Goal: Task Accomplishment & Management: Manage account settings

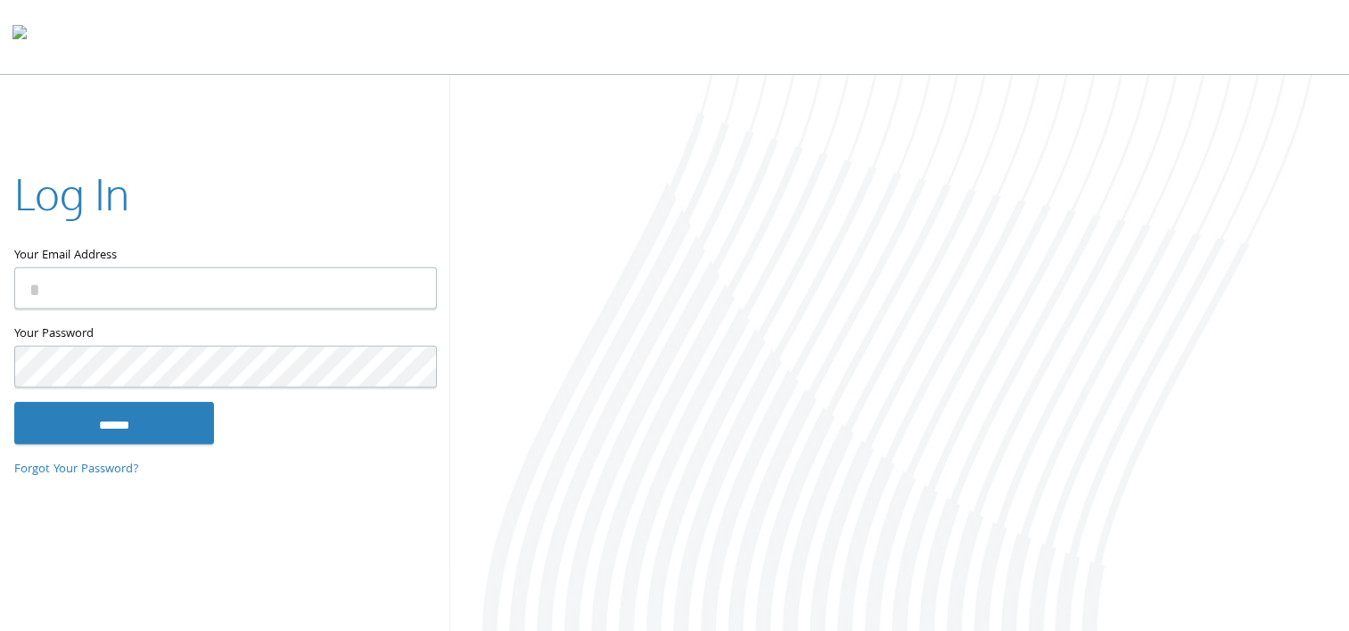
type input "**********"
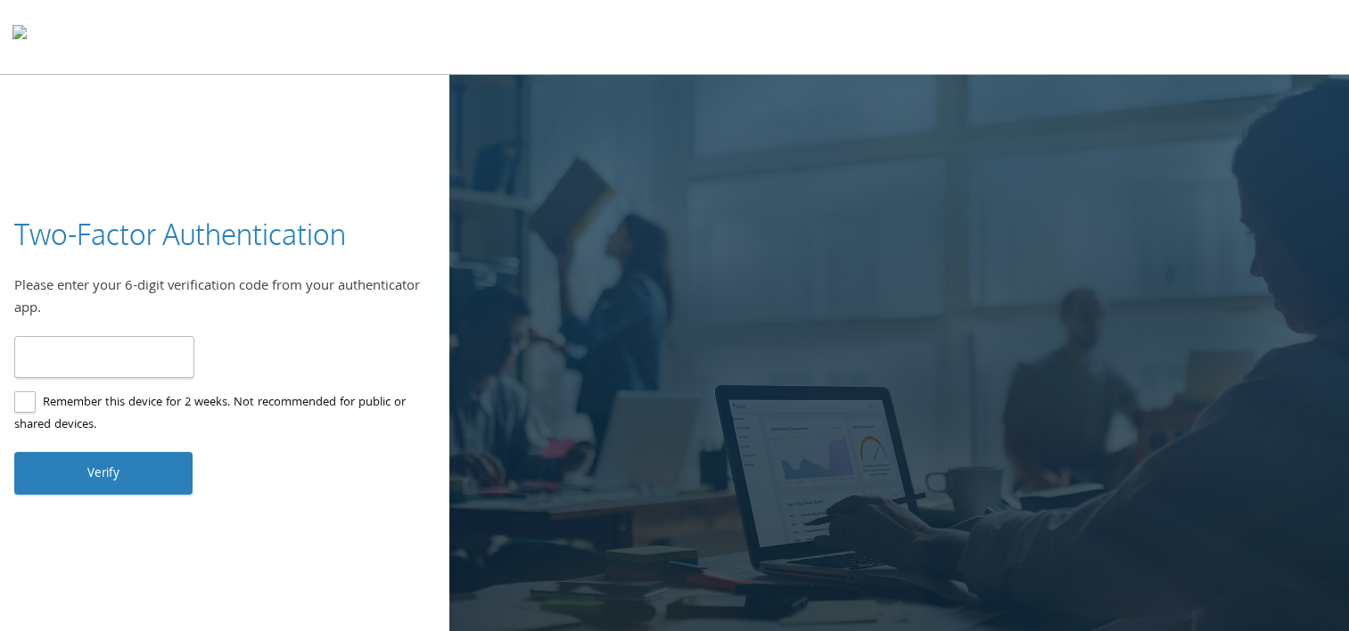
click at [70, 339] on input "number" at bounding box center [104, 357] width 180 height 42
type input "******"
